Goal: Task Accomplishment & Management: Use online tool/utility

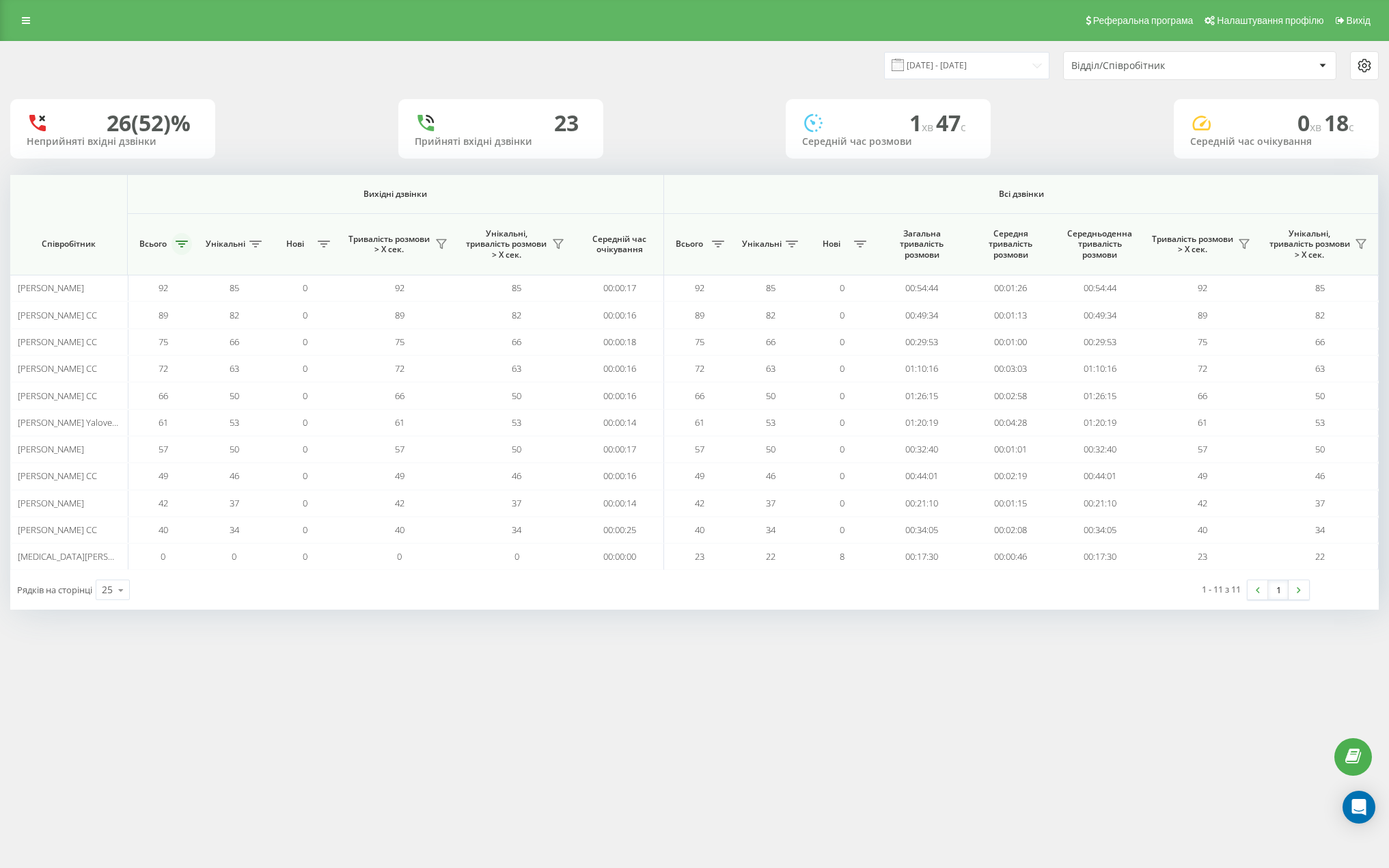
click at [184, 240] on button at bounding box center [181, 244] width 20 height 22
click at [266, 343] on button "Застосувати" at bounding box center [278, 348] width 87 height 27
click at [179, 248] on button at bounding box center [181, 244] width 20 height 22
click at [261, 348] on button "Застосувати" at bounding box center [278, 348] width 87 height 27
click at [191, 245] on button at bounding box center [181, 244] width 20 height 22
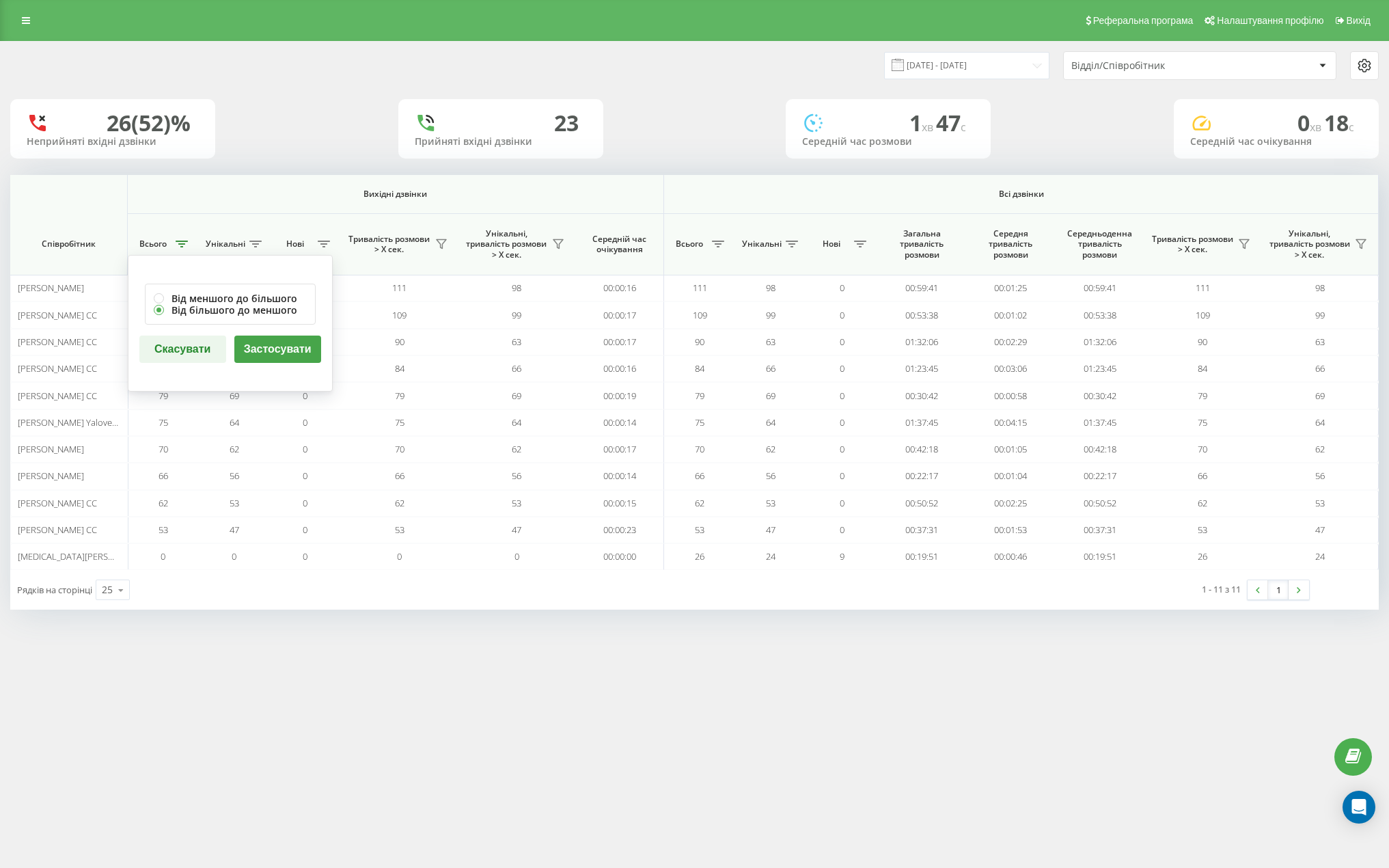
click at [272, 345] on button "Застосувати" at bounding box center [278, 348] width 87 height 27
click at [183, 243] on icon at bounding box center [182, 243] width 12 height 7
click at [253, 348] on button "Застосувати" at bounding box center [278, 348] width 87 height 27
click at [183, 245] on icon at bounding box center [182, 243] width 12 height 7
click at [285, 346] on button "Застосувати" at bounding box center [278, 348] width 87 height 27
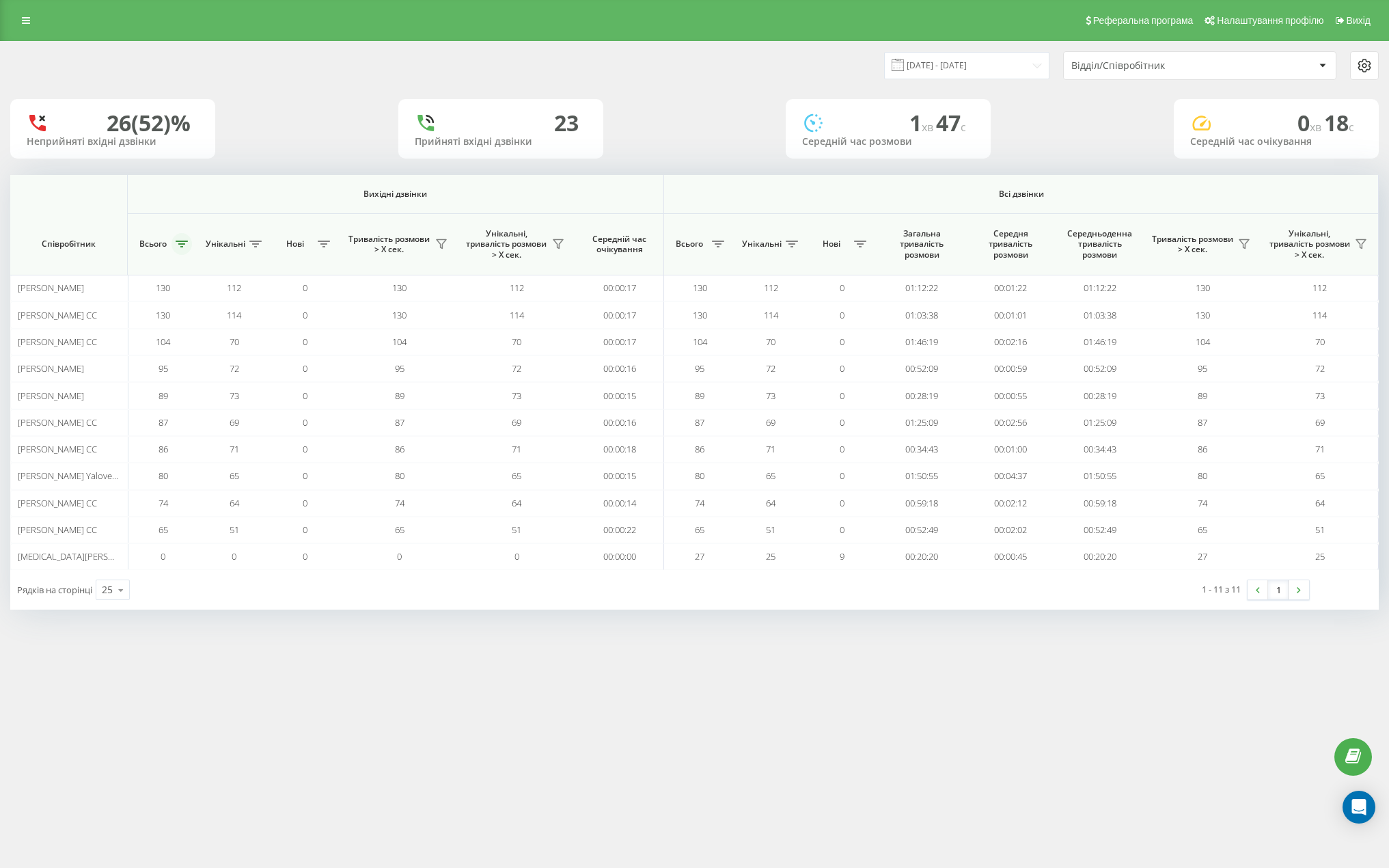
click at [186, 243] on icon at bounding box center [182, 243] width 12 height 7
click at [265, 346] on button "Застосувати" at bounding box center [278, 348] width 87 height 27
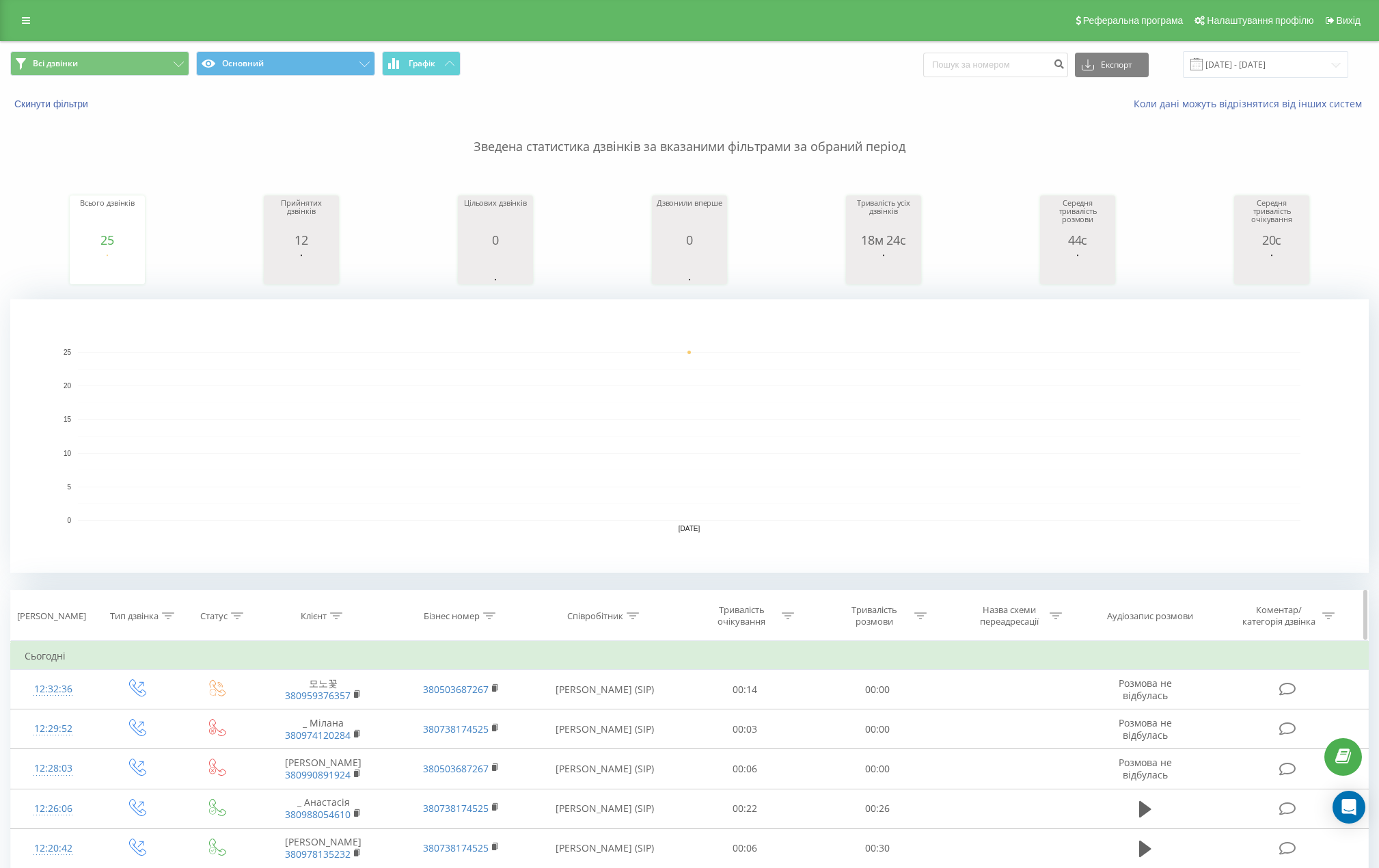
click at [917, 615] on icon at bounding box center [920, 615] width 12 height 7
click at [881, 692] on div "Дорівнює" at bounding box center [877, 681] width 121 height 26
click at [887, 742] on div "Більше ніж" at bounding box center [877, 752] width 119 height 22
click at [870, 705] on input "text" at bounding box center [877, 713] width 121 height 24
type input "59"
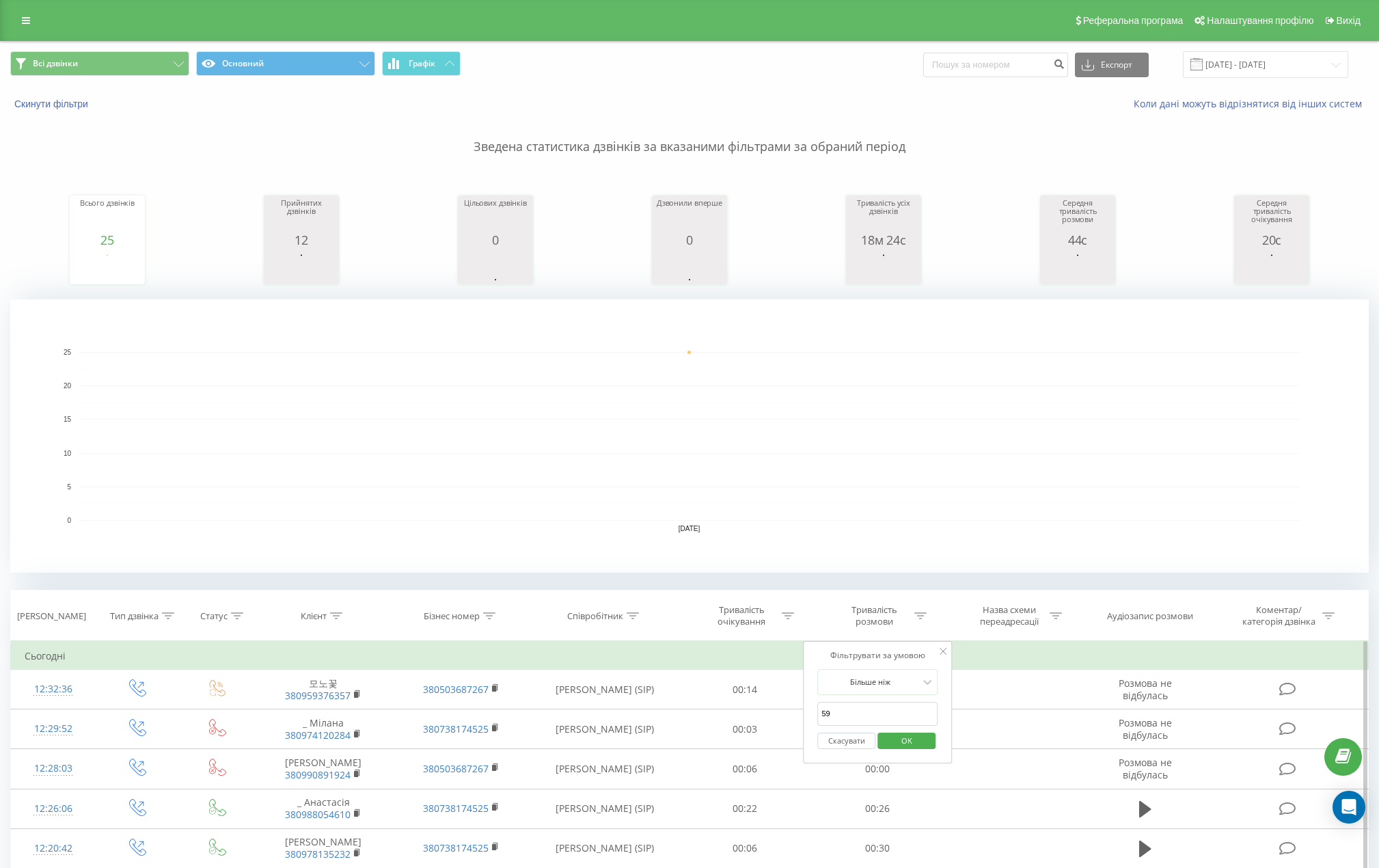
click at [894, 743] on span "OK" at bounding box center [906, 740] width 38 height 21
